Goal: Find specific page/section

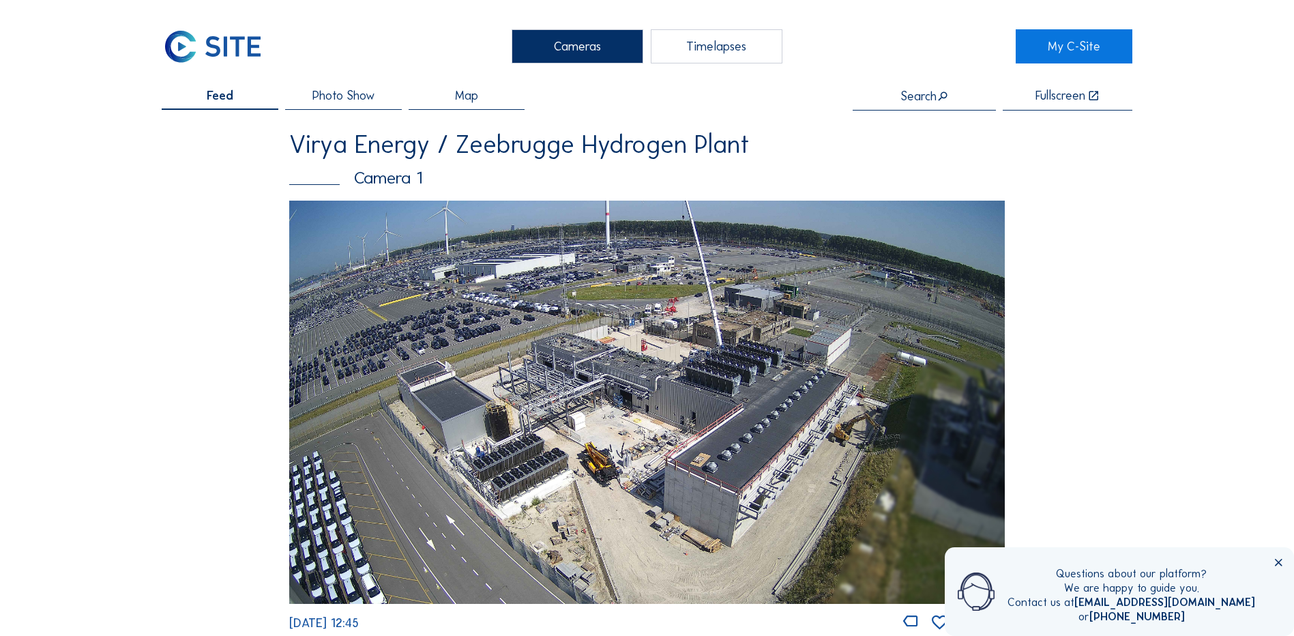
click at [676, 341] on img at bounding box center [646, 401] width 715 height 402
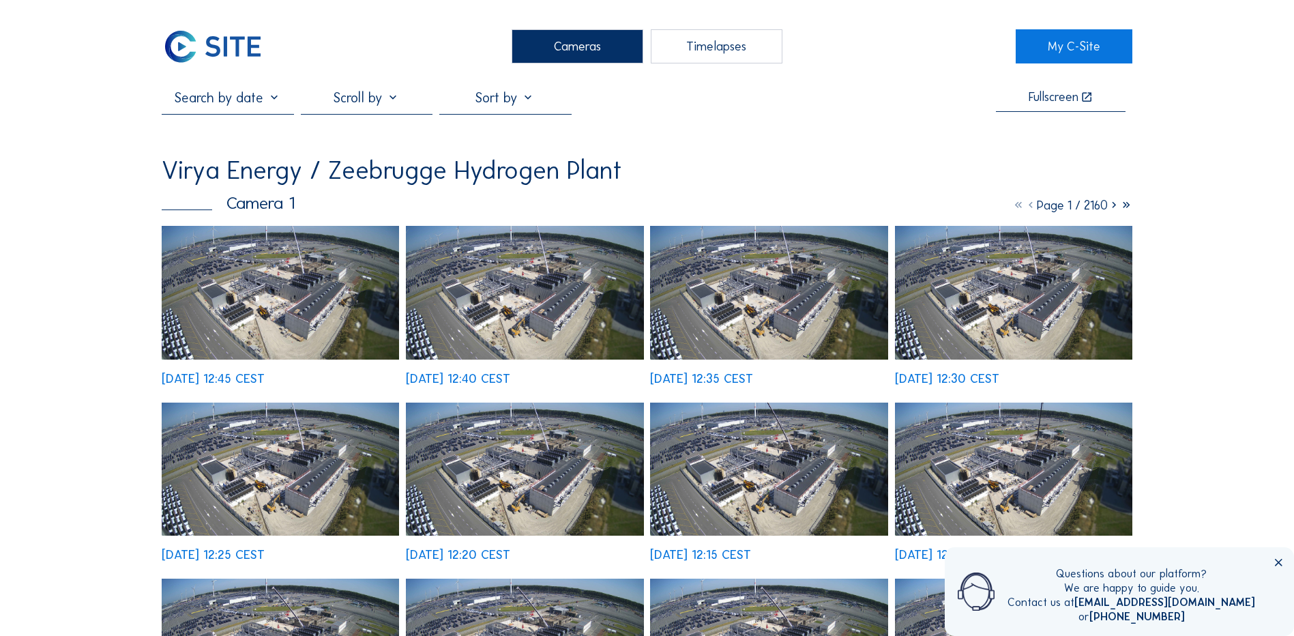
click at [309, 303] on img at bounding box center [280, 293] width 237 height 134
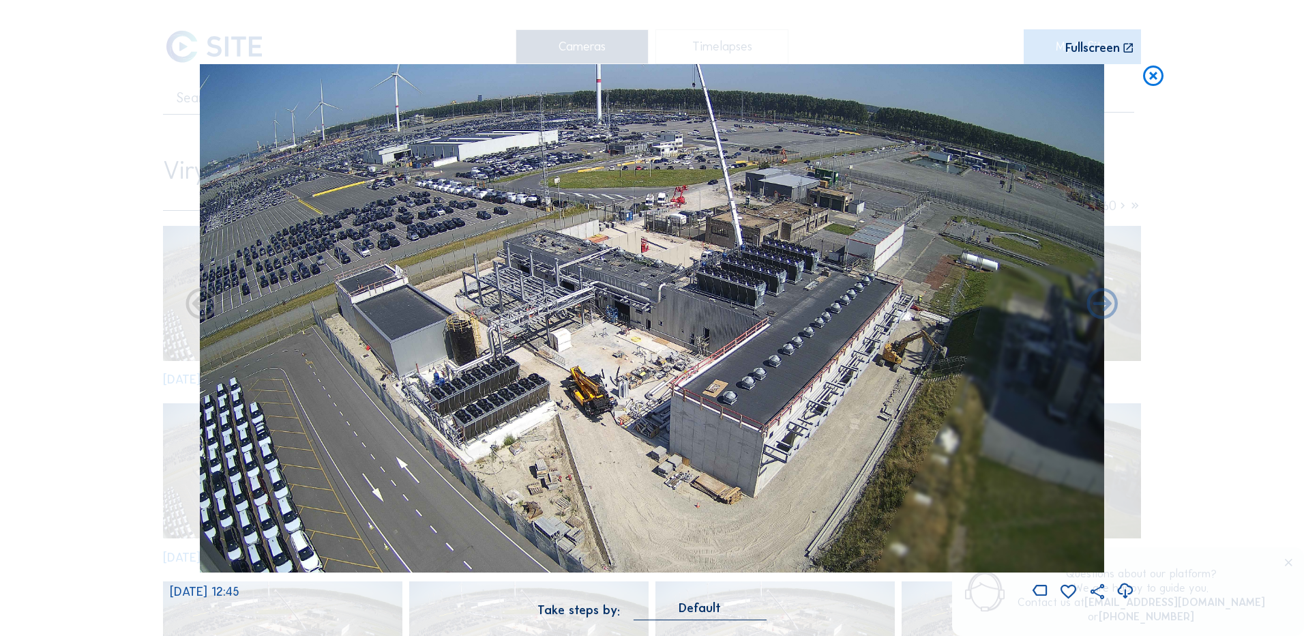
click at [1154, 78] on icon at bounding box center [1153, 76] width 25 height 25
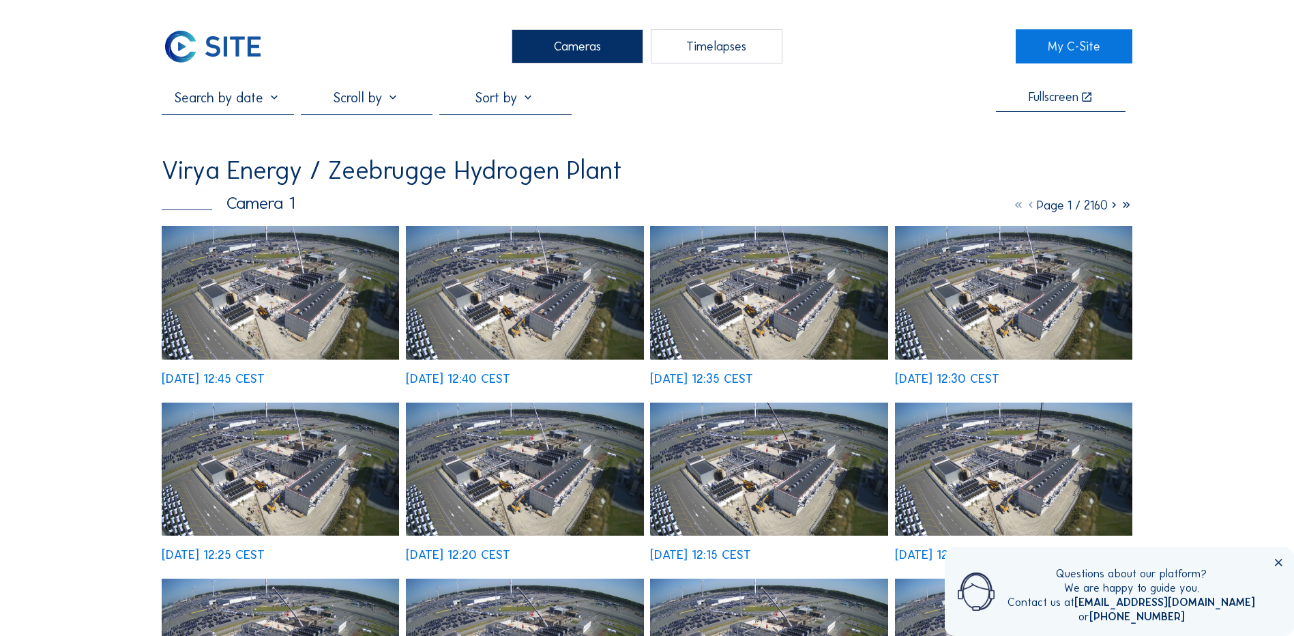
click at [219, 42] on img at bounding box center [213, 46] width 102 height 34
